Goal: Transaction & Acquisition: Download file/media

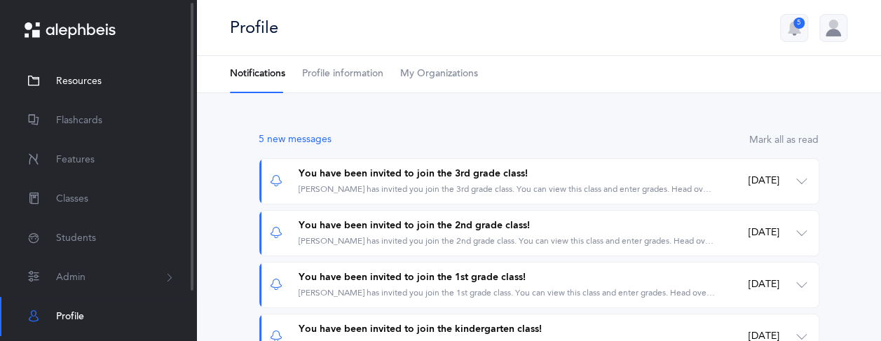
click at [93, 81] on span "Resources" at bounding box center [79, 81] width 46 height 15
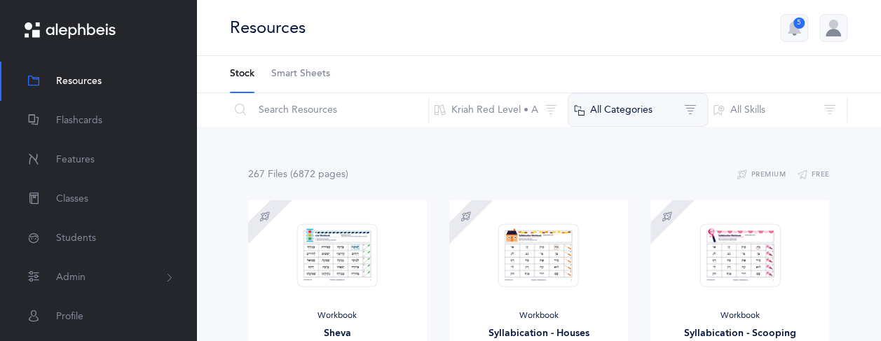
click at [648, 102] on button "All Categories" at bounding box center [638, 110] width 140 height 34
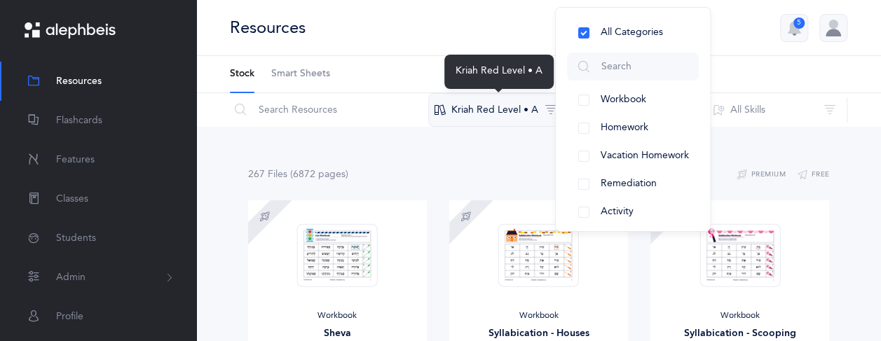
click at [539, 106] on button "Kriah Red Level • A" at bounding box center [498, 110] width 140 height 34
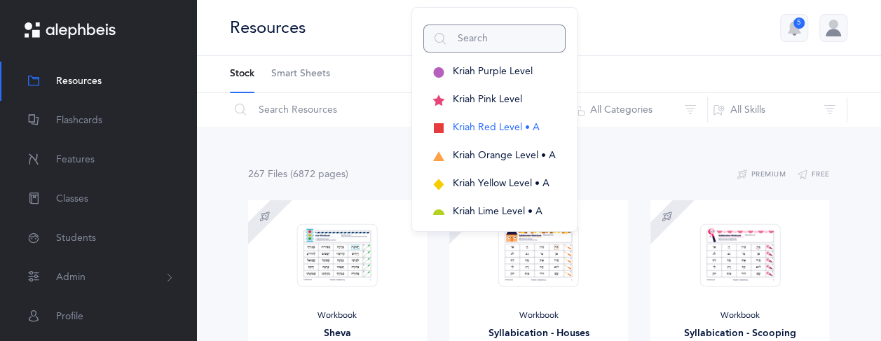
scroll to position [48, 0]
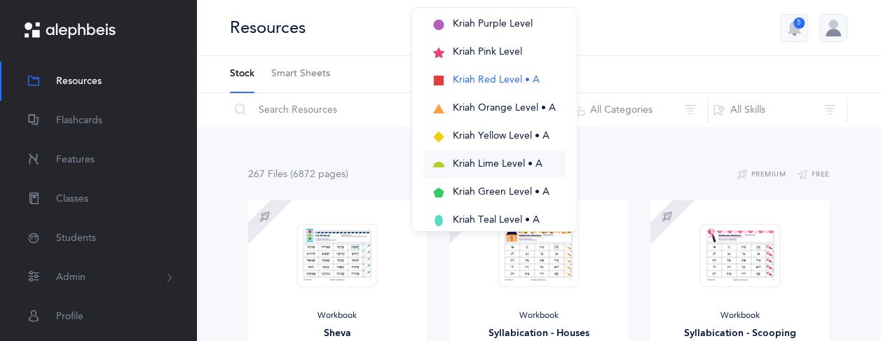
click at [500, 174] on button "Kriah Lime Level • A" at bounding box center [494, 165] width 142 height 28
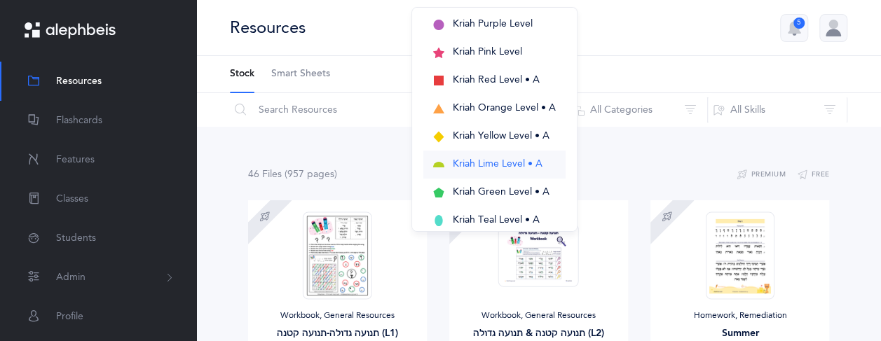
click at [502, 165] on span "Kriah Lime Level • A" at bounding box center [498, 163] width 90 height 11
click at [673, 26] on div "Resources 5" at bounding box center [538, 28] width 685 height 56
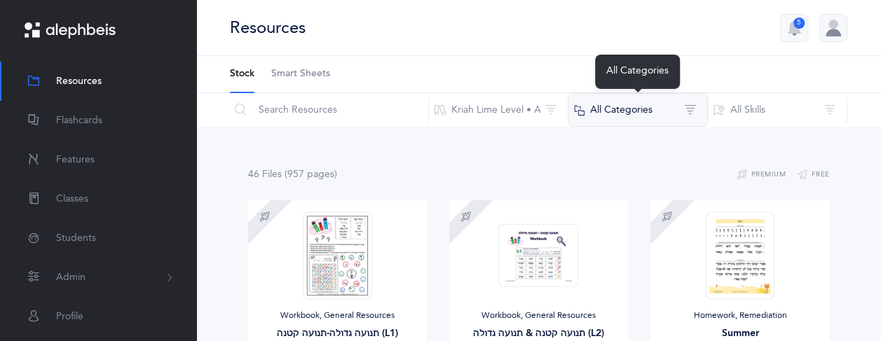
click at [649, 107] on button "All Categories" at bounding box center [638, 110] width 140 height 34
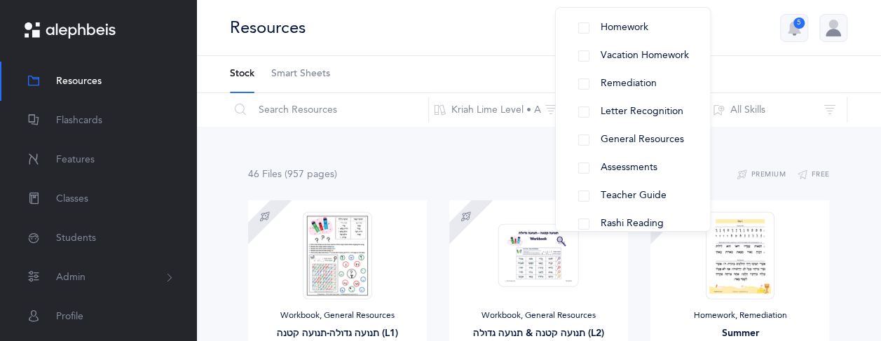
scroll to position [79, 0]
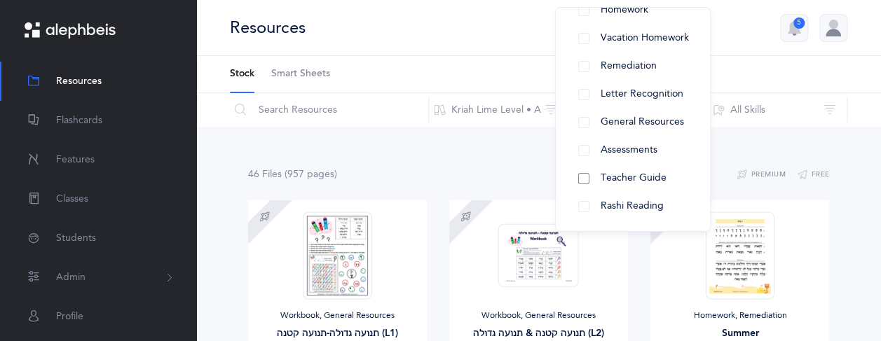
click at [627, 171] on button "Teacher Guide" at bounding box center [633, 179] width 132 height 28
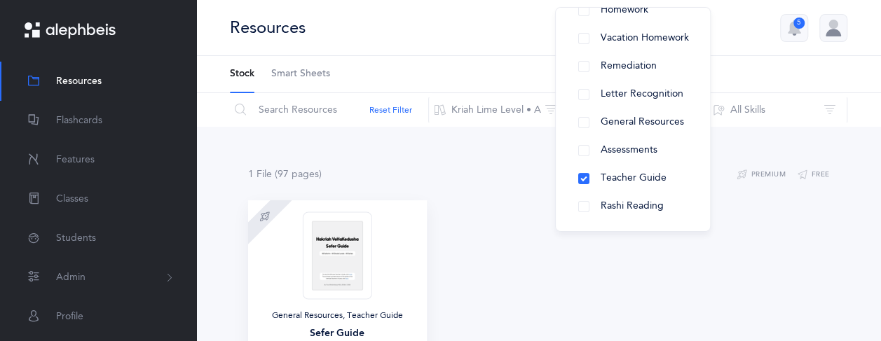
click at [343, 240] on img at bounding box center [337, 256] width 69 height 88
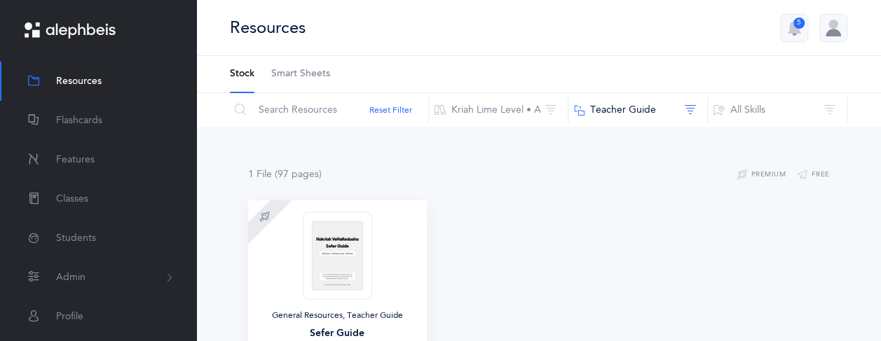
click at [343, 240] on img at bounding box center [337, 256] width 69 height 88
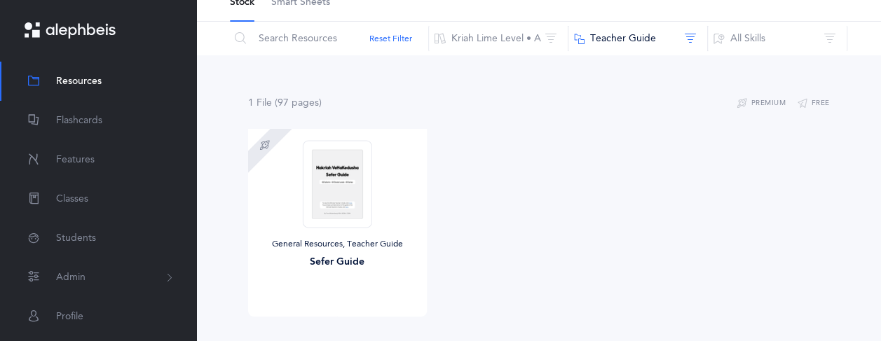
scroll to position [73, 0]
click at [302, 324] on span "Download" at bounding box center [292, 329] width 56 height 13
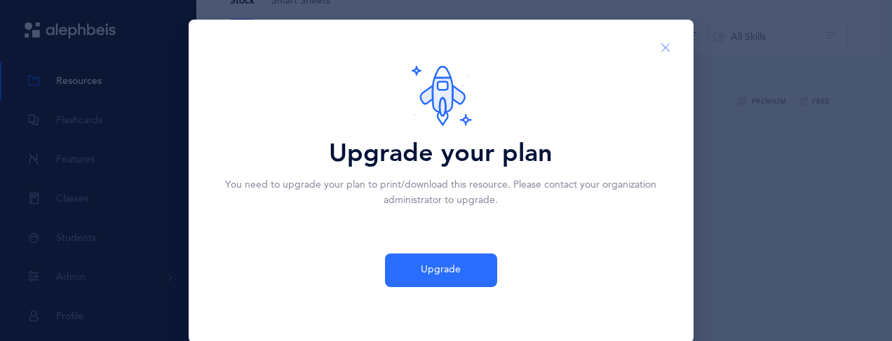
click at [660, 42] on icon "Close" at bounding box center [665, 48] width 11 height 13
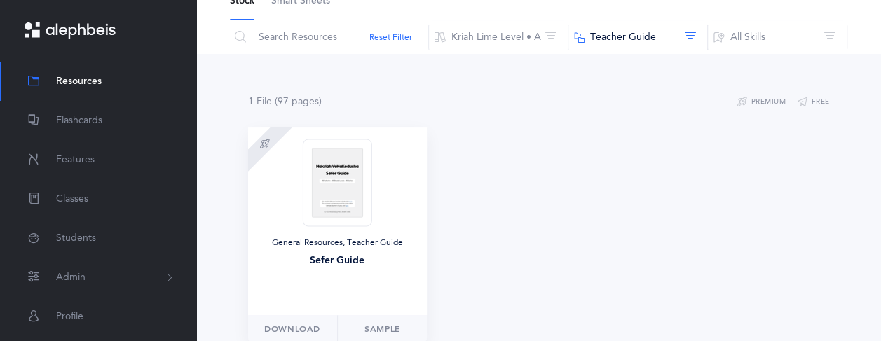
click at [355, 191] on img at bounding box center [337, 183] width 69 height 88
click at [329, 170] on img at bounding box center [337, 183] width 69 height 88
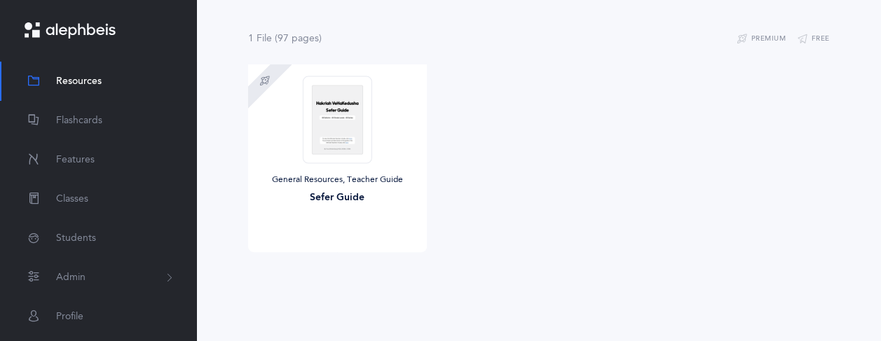
scroll to position [142, 0]
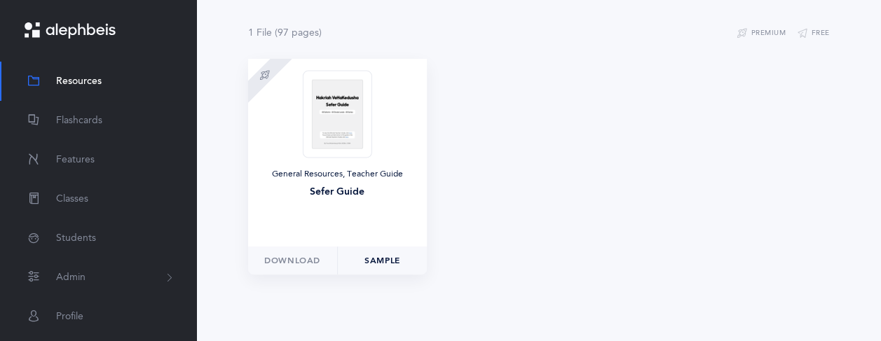
click at [383, 254] on link "Sample" at bounding box center [382, 261] width 90 height 28
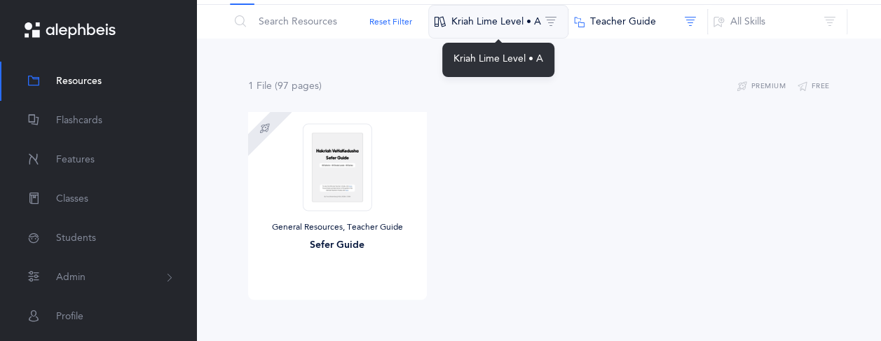
click at [550, 19] on button "Kriah Lime Level • A" at bounding box center [498, 22] width 140 height 34
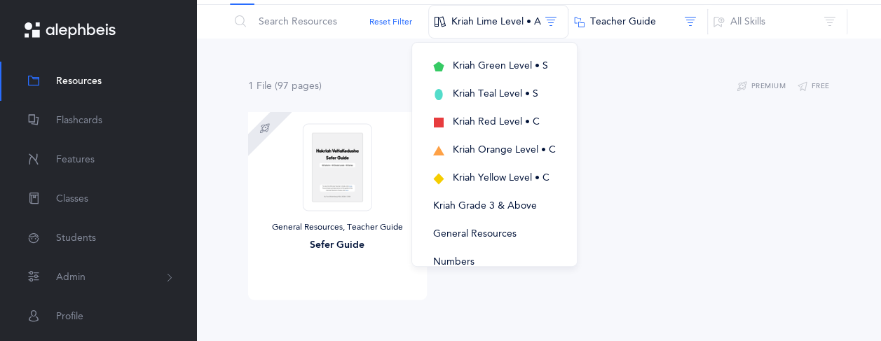
scroll to position [398, 0]
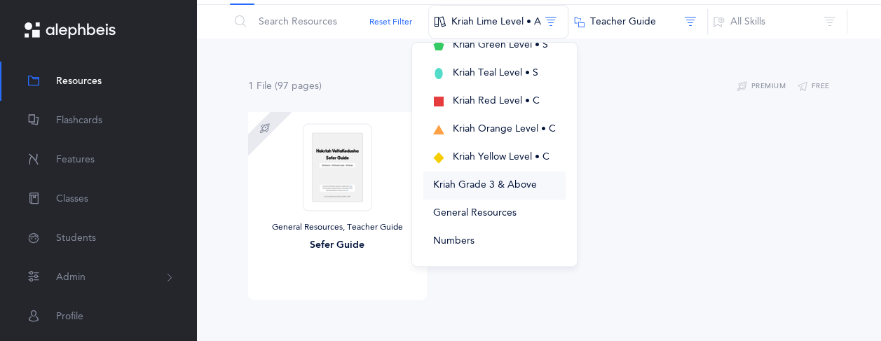
click at [519, 187] on span "Kriah Grade 3 & Above" at bounding box center [485, 184] width 104 height 11
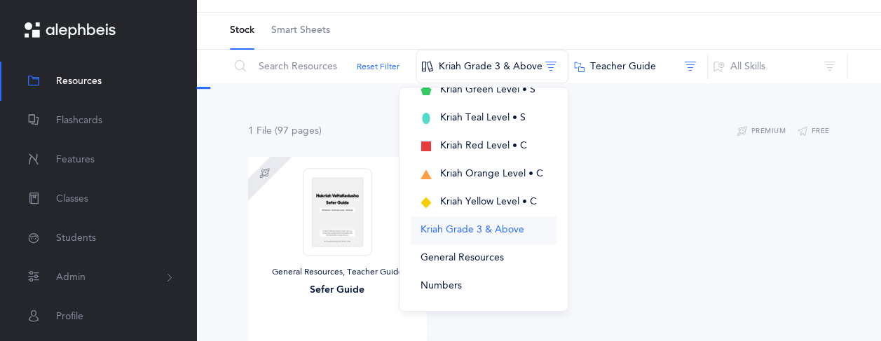
scroll to position [0, 0]
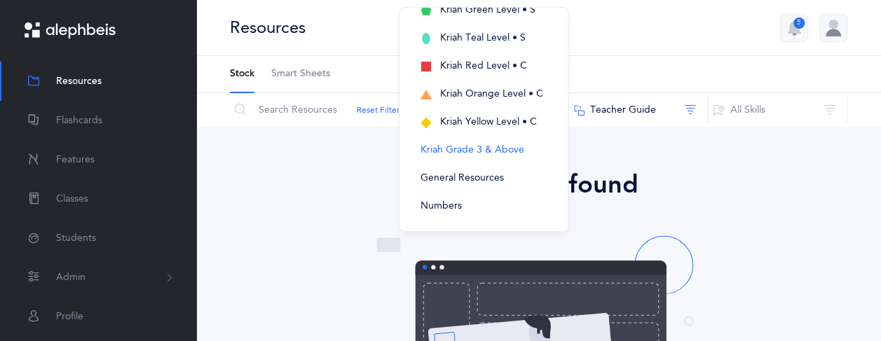
click at [722, 179] on div "No results found" at bounding box center [539, 185] width 606 height 38
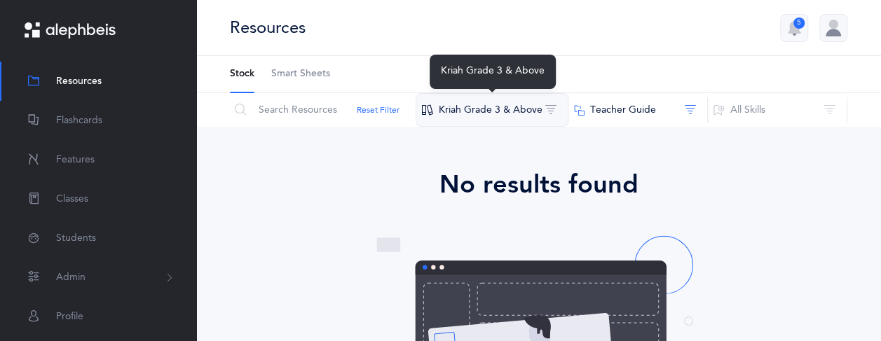
click at [531, 113] on button "Kriah Grade 3 & Above" at bounding box center [492, 110] width 153 height 34
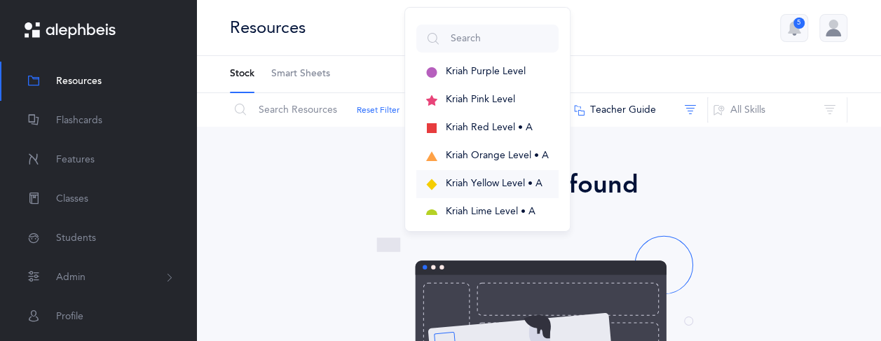
click at [499, 180] on span "Kriah Yellow Level • A" at bounding box center [494, 183] width 97 height 11
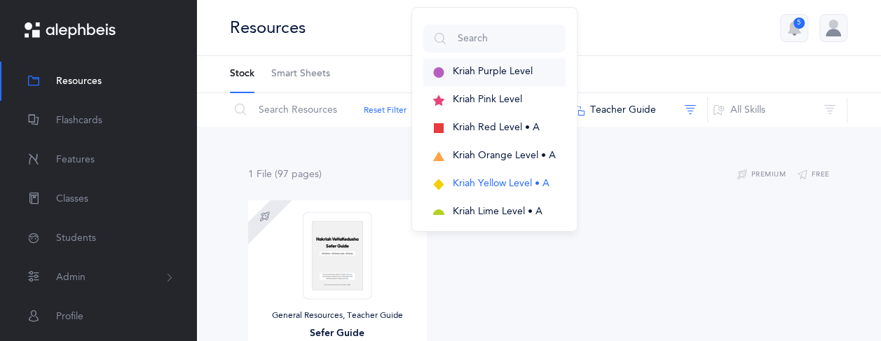
click at [514, 62] on button "Kriah Purple Level" at bounding box center [494, 72] width 142 height 28
